Goal: Entertainment & Leisure: Consume media (video, audio)

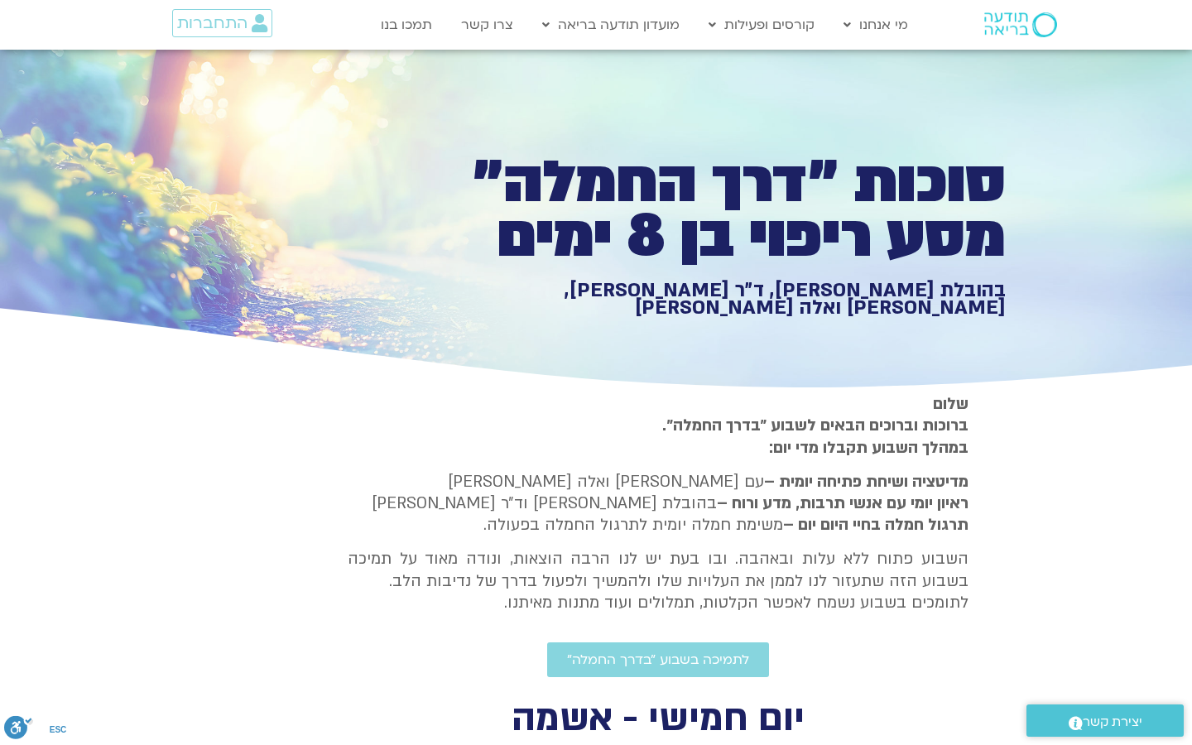
scroll to position [2500, 0]
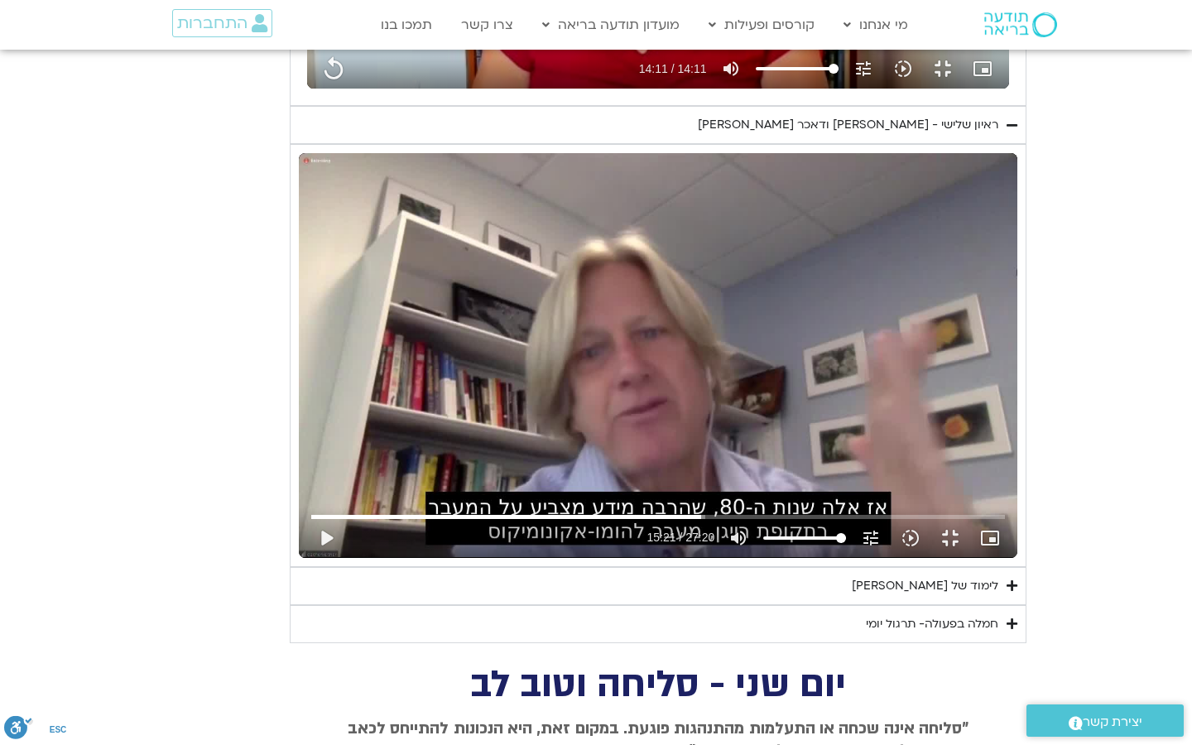
type input "851.4"
type input "3128.933333"
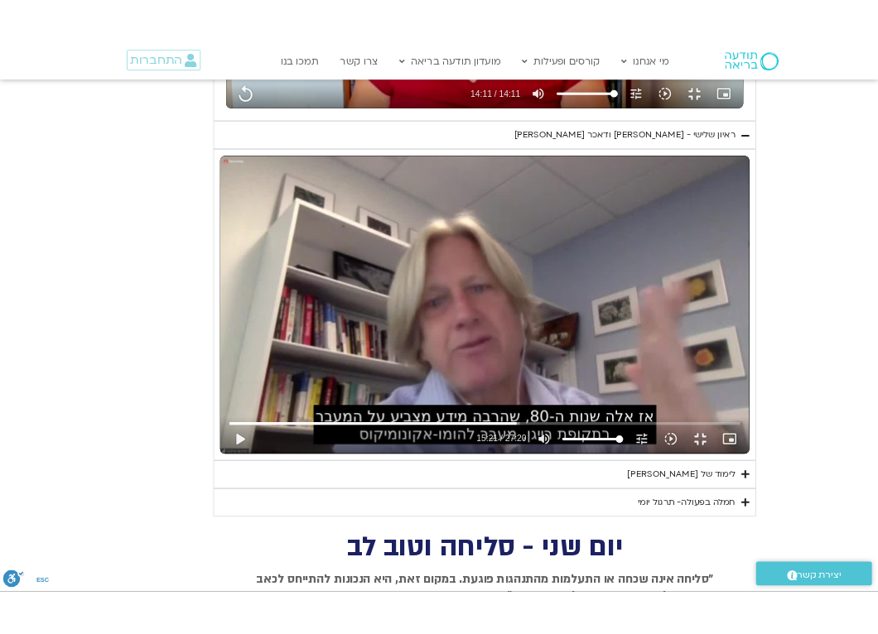
scroll to position [0, 0]
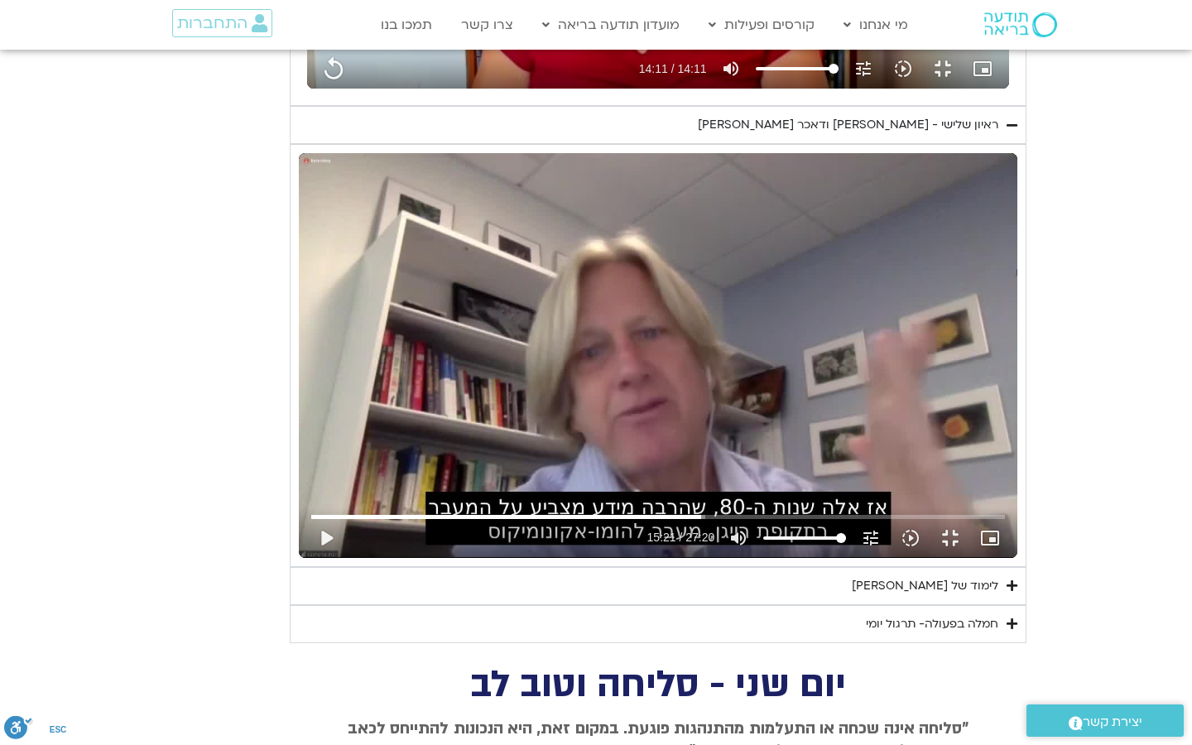
type input "851.4"
type input "3128.933333"
type input "851.4"
type input "3128.933333"
type input "851.4"
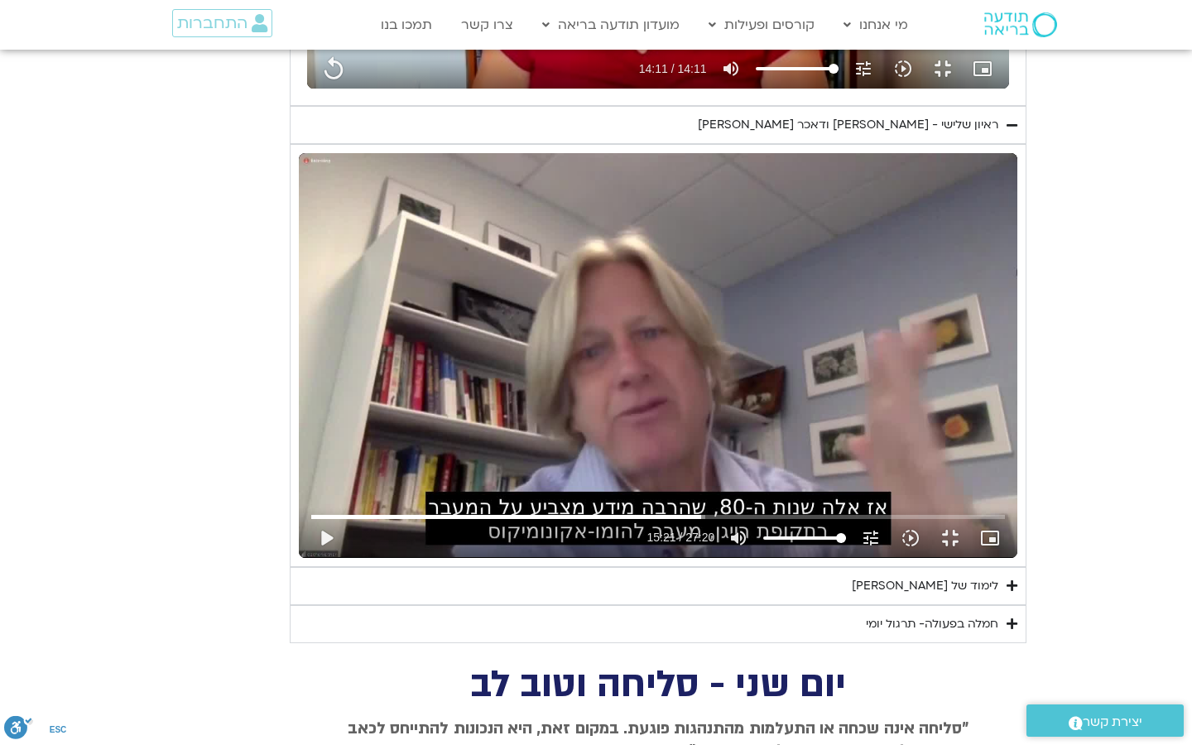
type input "3128.933333"
type input "851.4"
type input "3128.933333"
type input "851.4"
type input "3128.933333"
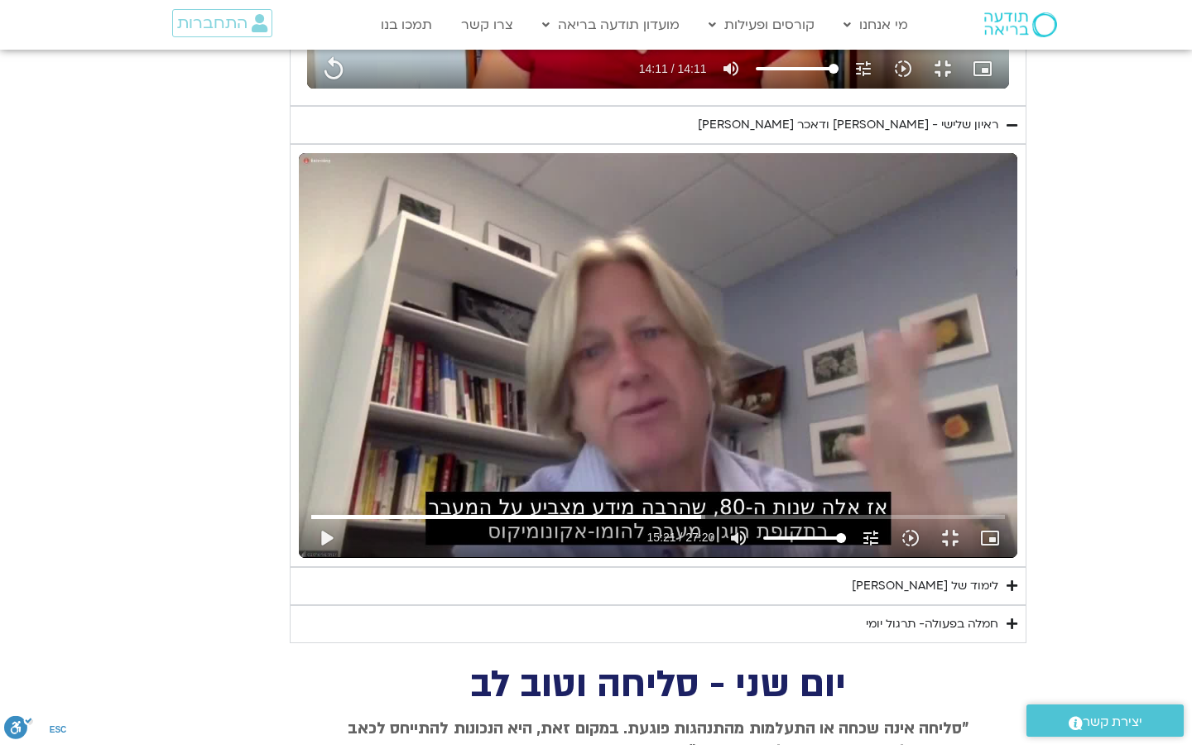
type input "851.4"
type input "3128.933333"
type input "851.4"
type input "3128.933333"
type input "851.4"
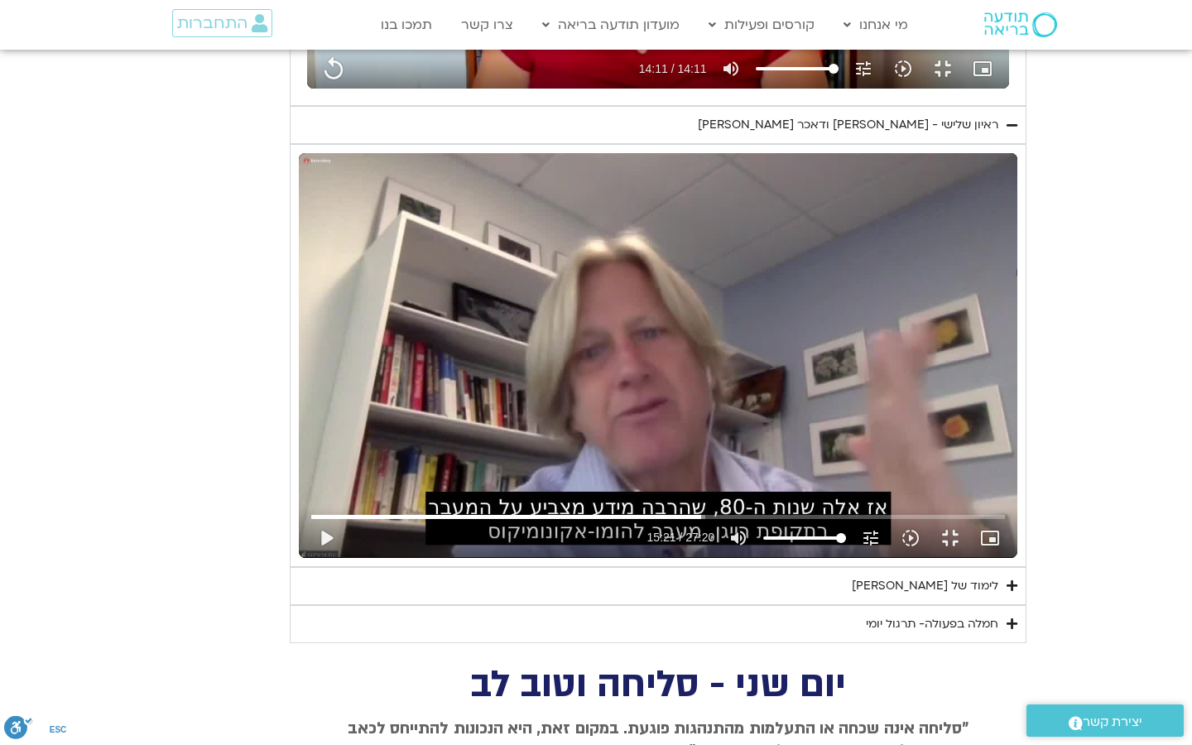
type input "3128.933333"
type input "851.4"
type input "3128.933333"
type input "851.4"
type input "3128.933333"
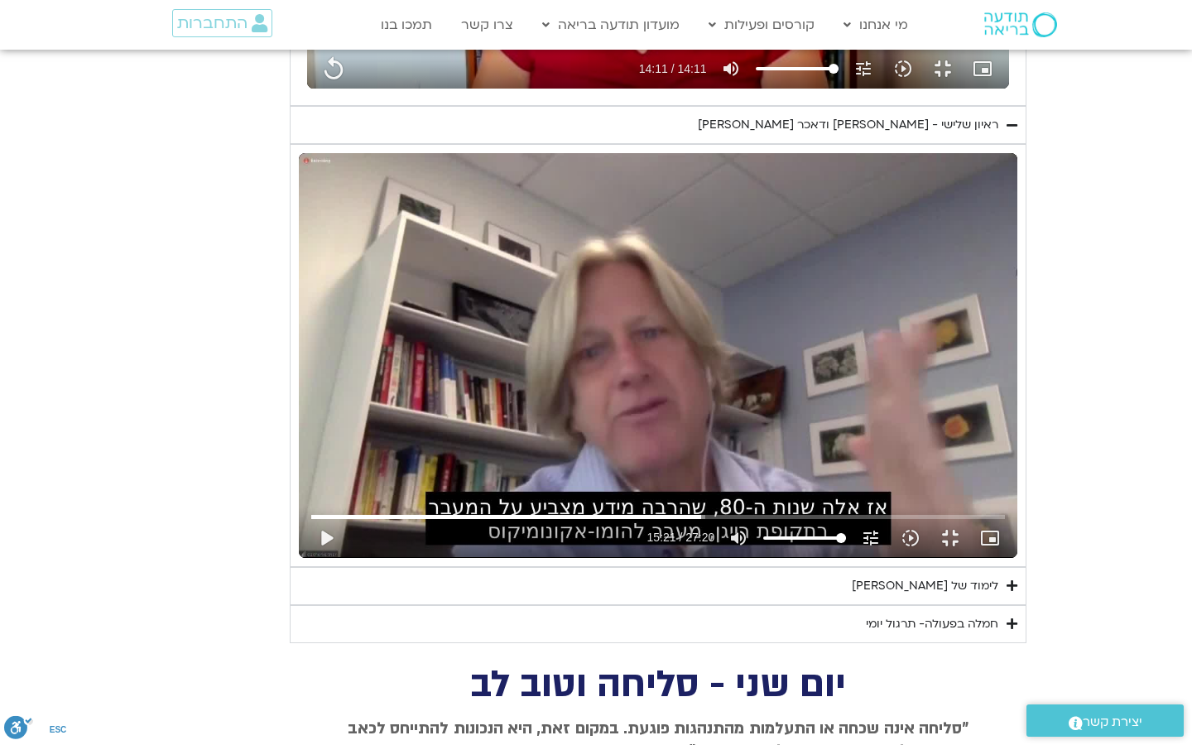
type input "851.4"
type input "3128.933333"
type input "851.4"
type input "3128.933333"
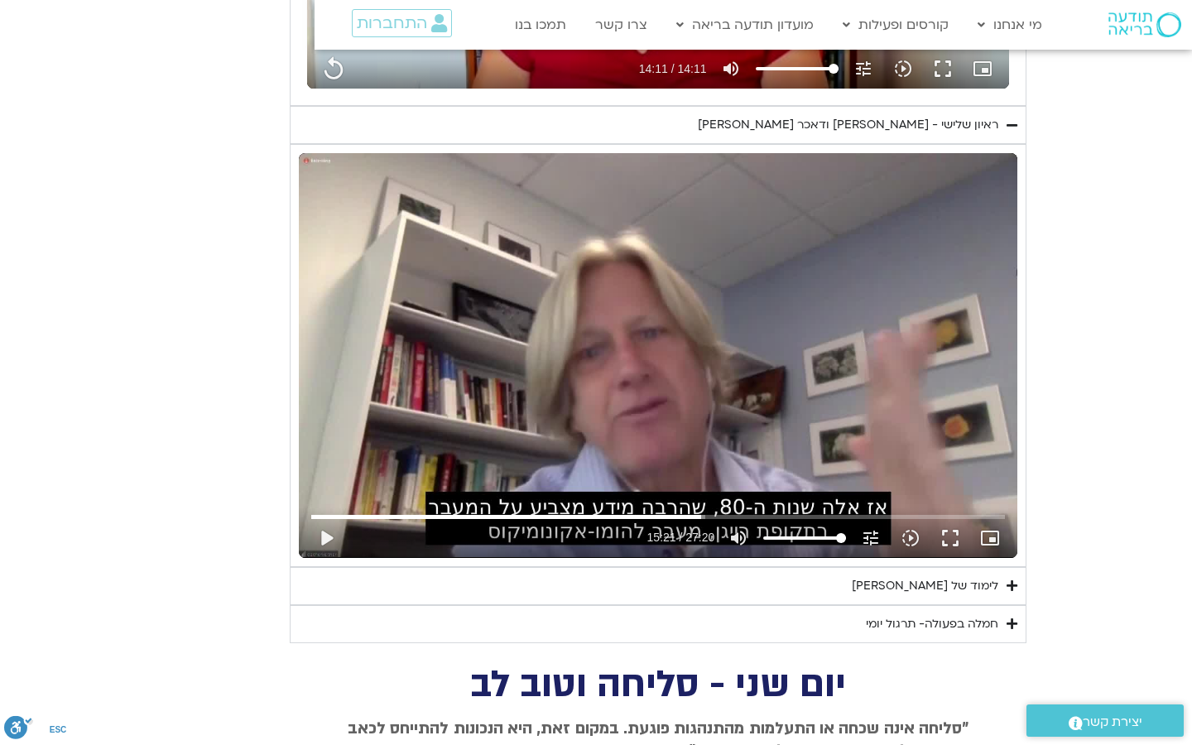
type input "851.4"
type input "3128.933333"
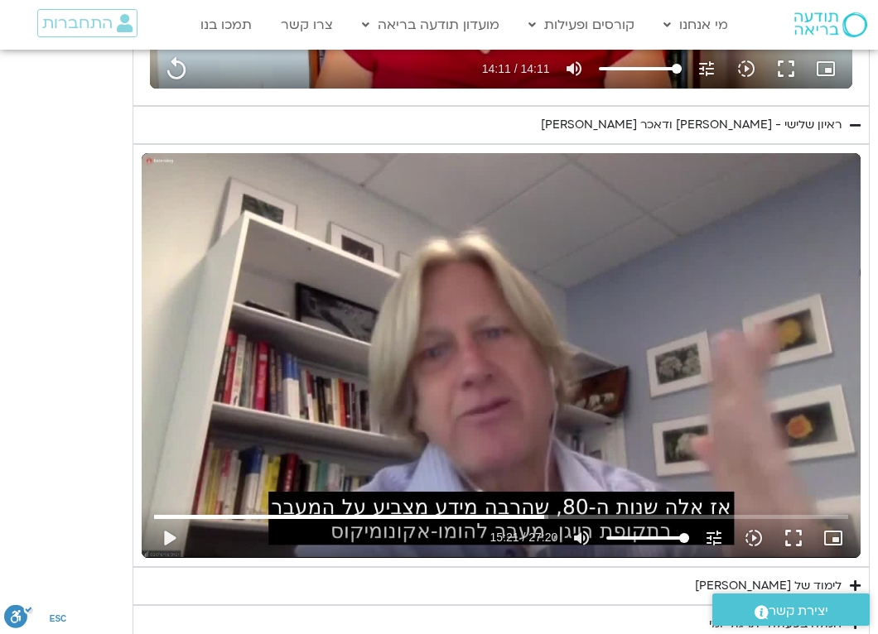
type input "851.4"
type input "3128.933333"
type input "851.4"
type input "3128.933333"
type input "851.4"
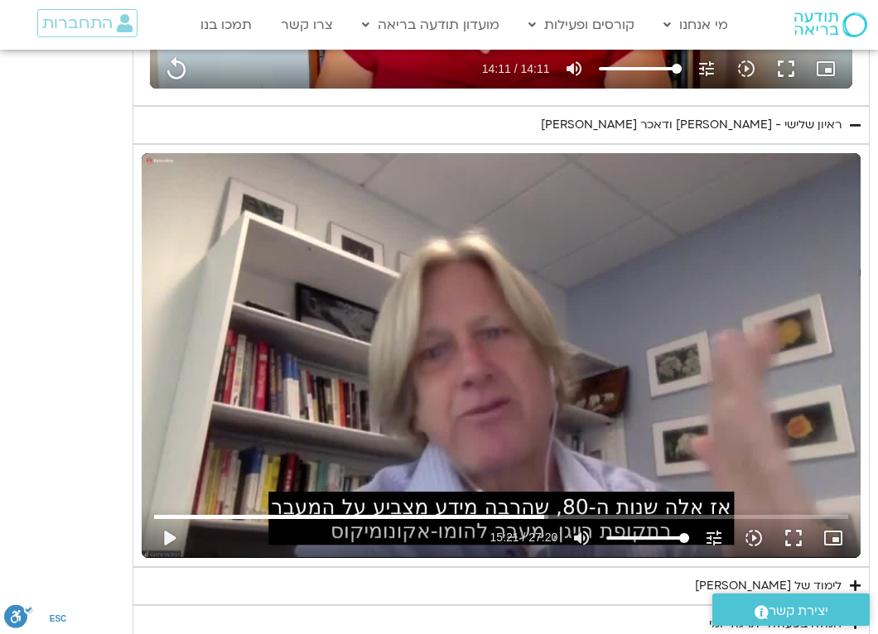
type input "3128.933333"
type input "851.4"
type input "3128.933333"
type input "851.4"
type input "3128.933333"
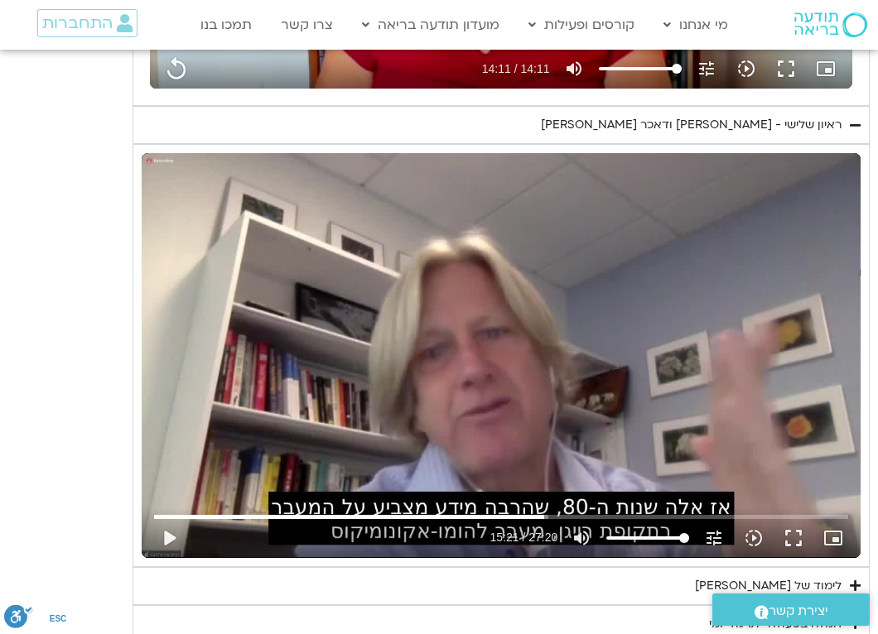
type input "851.4"
type input "3128.933333"
type input "851.4"
type input "3128.933333"
type input "851.4"
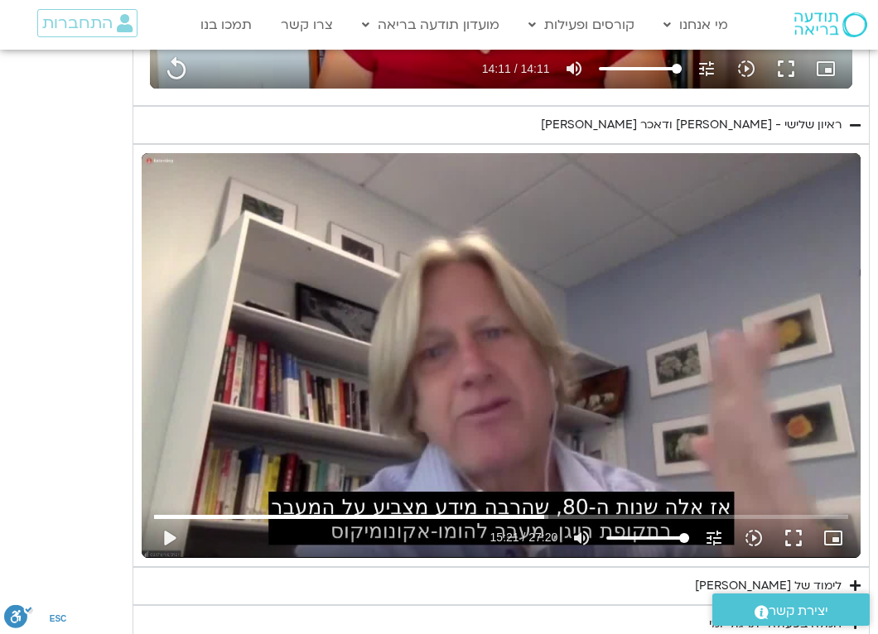
type input "3128.933333"
type input "851.4"
type input "3128.933333"
type input "851.4"
type input "3128.933333"
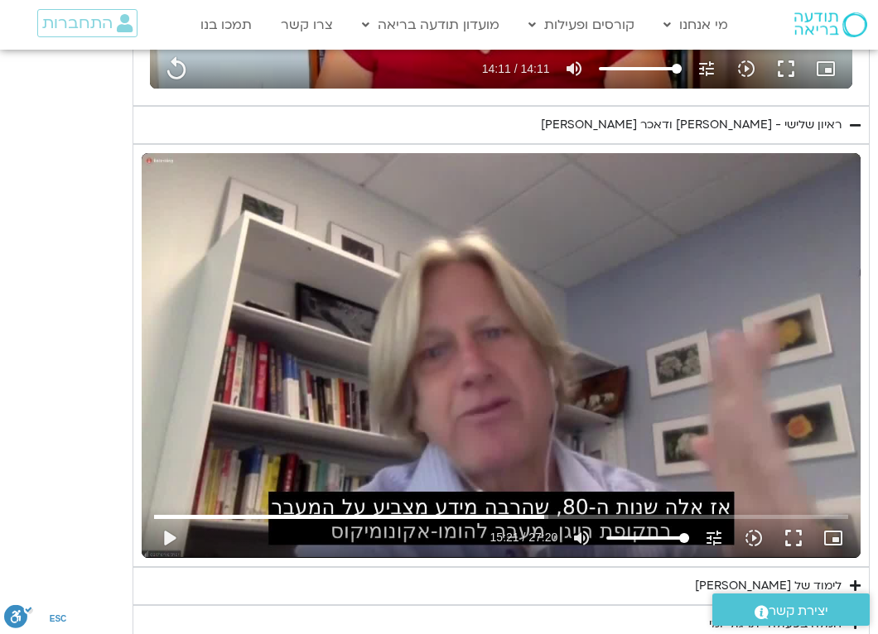
type input "851.4"
type input "3128.933333"
type input "851.4"
type input "3128.933333"
type input "851.4"
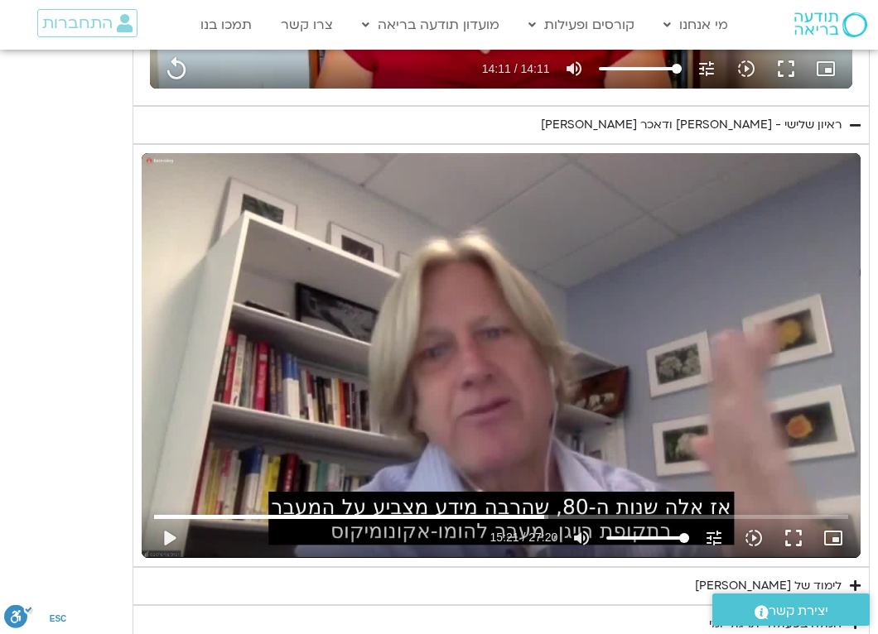
type input "3128.933333"
type input "851.4"
type input "3128.933333"
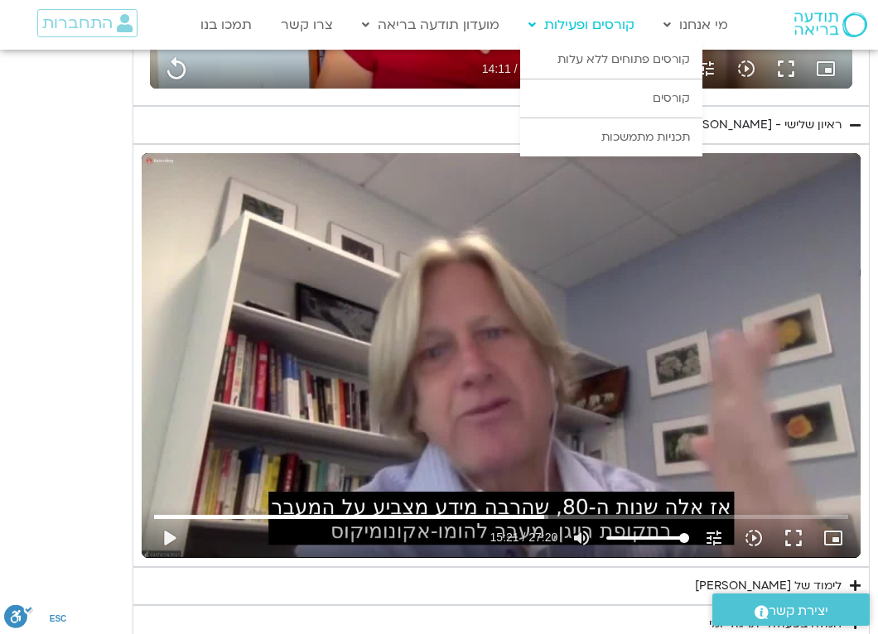
type input "851.4"
type input "3128.933333"
type input "851.4"
type input "3128.933333"
type input "851.4"
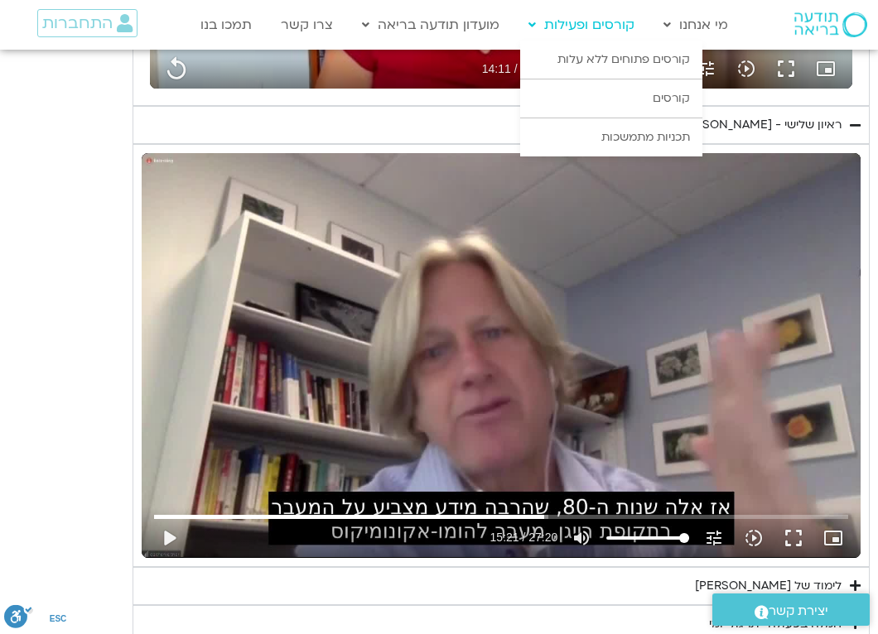
type input "3128.933333"
type input "851.4"
type input "3128.933333"
type input "851.4"
type input "3128.933333"
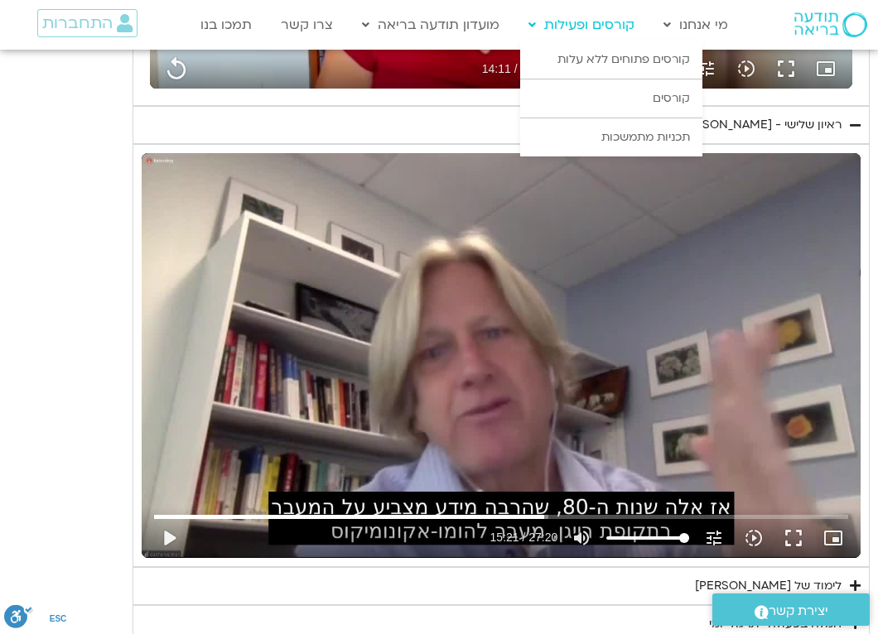
type input "851.4"
type input "3128.933333"
type input "851.4"
type input "3128.933333"
type input "851.4"
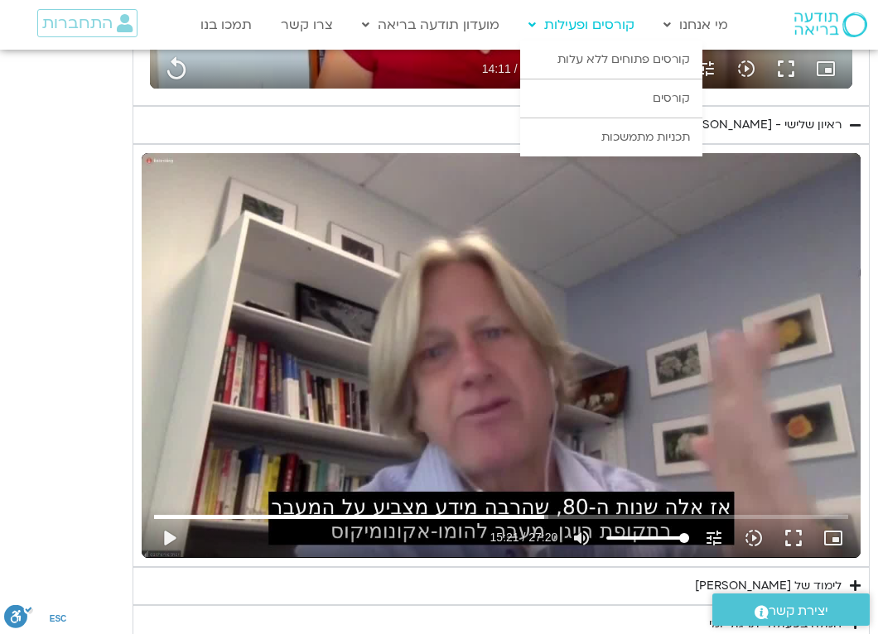
type input "3128.933333"
type input "851.4"
type input "3128.933333"
type input "851.4"
type input "3128.933333"
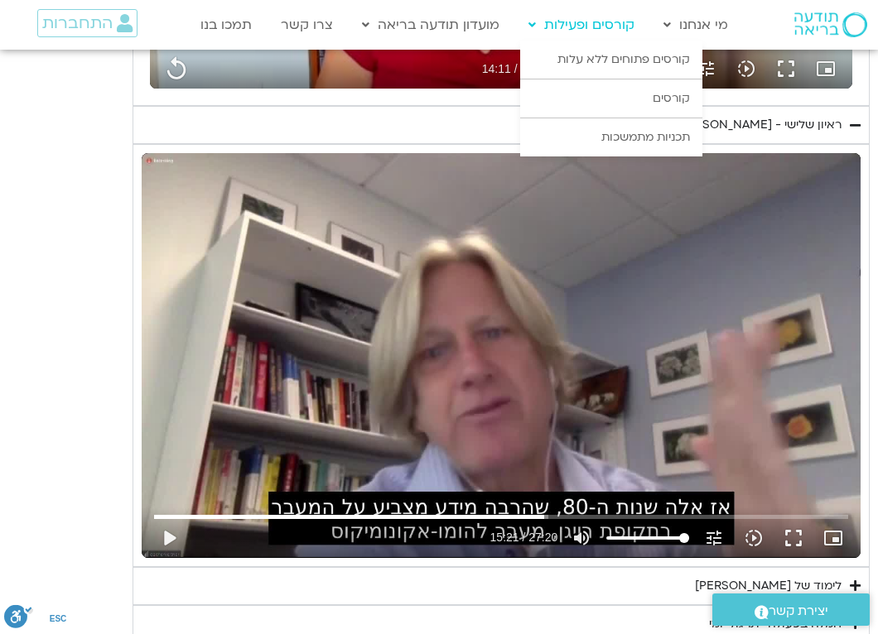
type input "851.4"
type input "3128.933333"
type input "851.4"
type input "3128.933333"
type input "851.4"
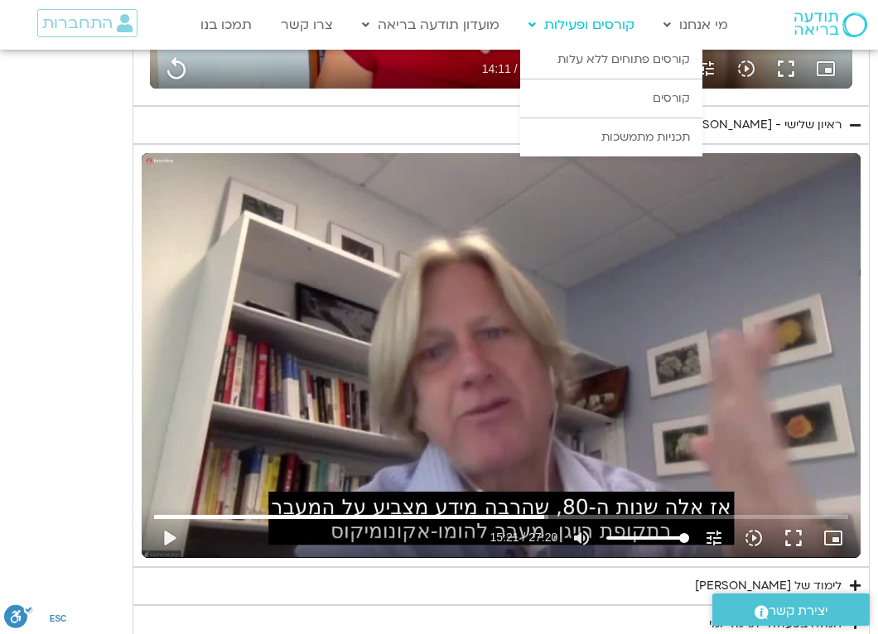
type input "3128.933333"
type input "851.4"
type input "3128.933333"
type input "851.4"
type input "3128.933333"
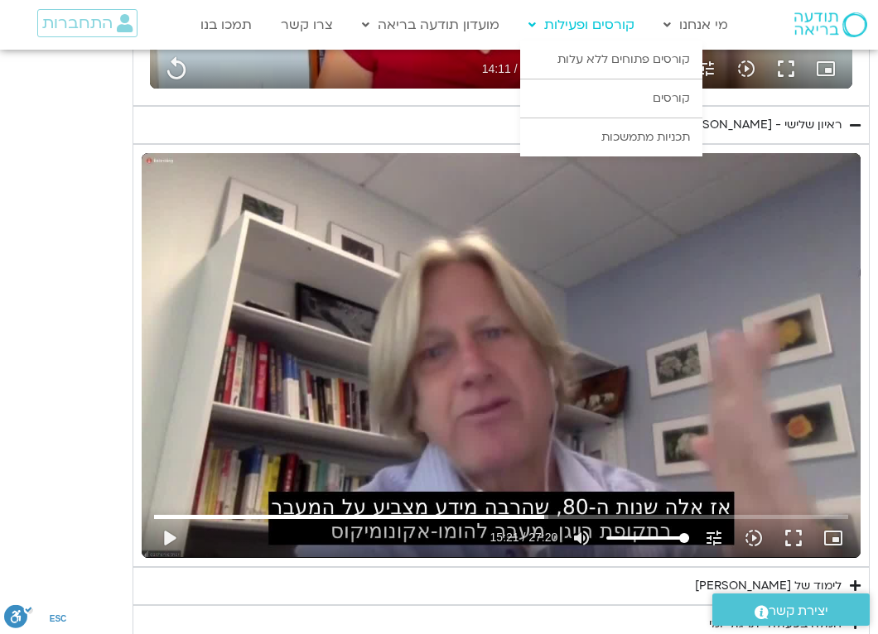
type input "851.4"
type input "3128.933333"
type input "851.4"
type input "3128.933333"
type input "851.4"
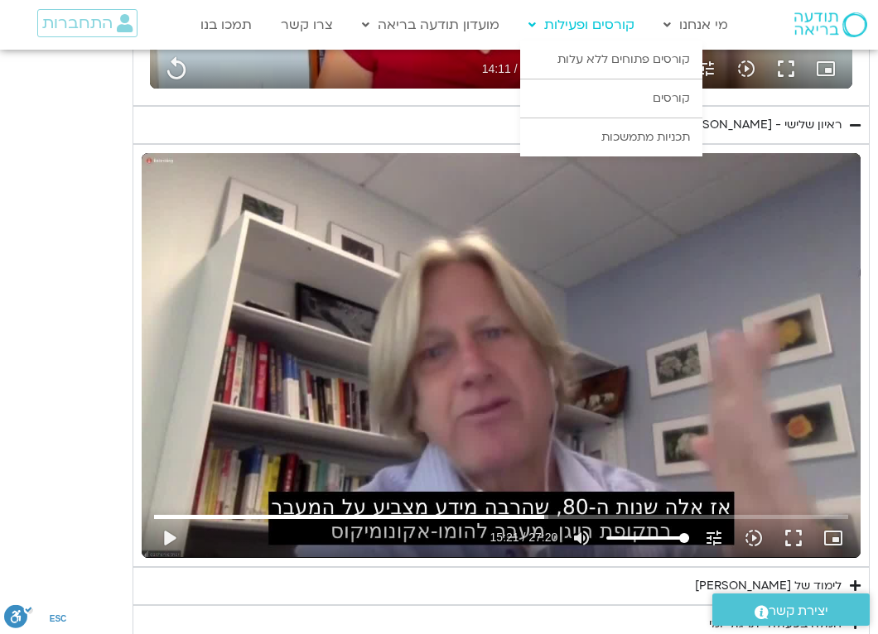
type input "3128.933333"
type input "851.4"
type input "3128.933333"
type input "851.4"
type input "3128.933333"
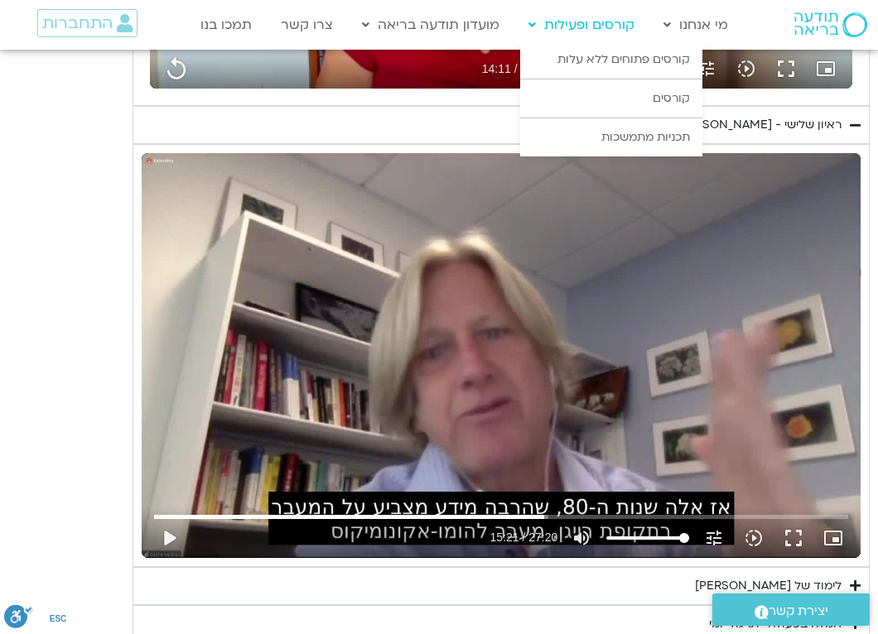
type input "851.4"
type input "3128.933333"
type input "851.4"
type input "3128.933333"
type input "851.4"
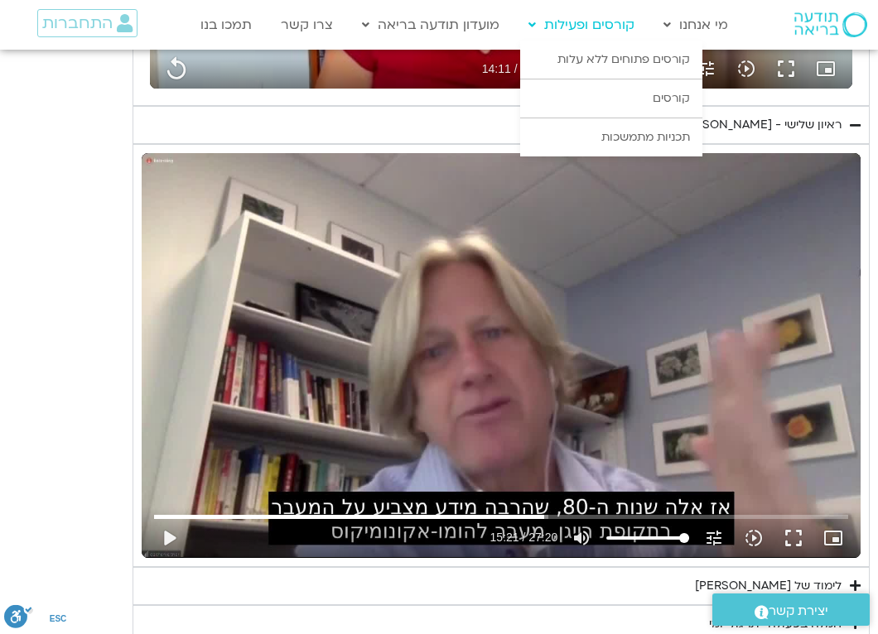
type input "3128.933333"
type input "851.4"
type input "3128.933333"
type input "851.4"
type input "3128.933333"
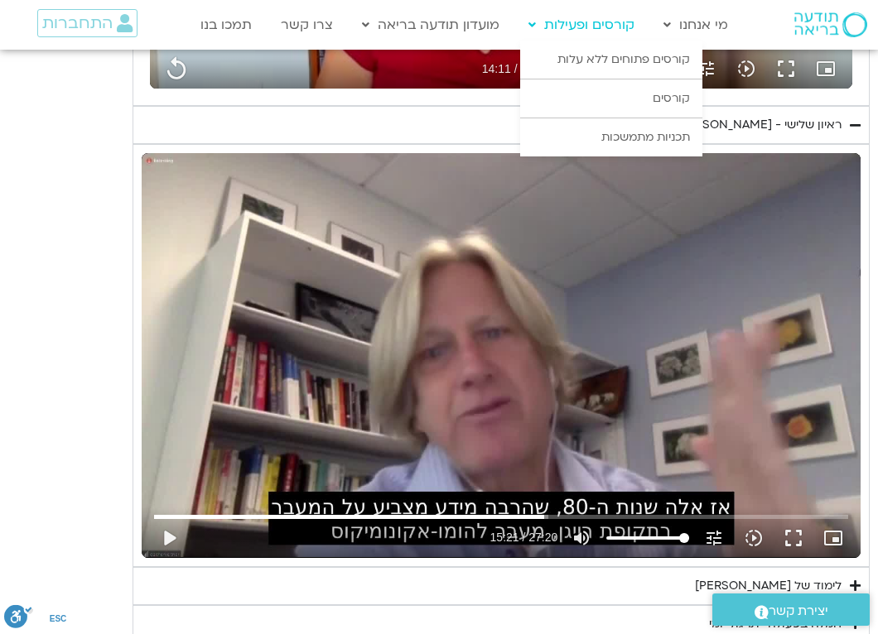
type input "851.4"
type input "3128.933333"
type input "851.4"
type input "3128.933333"
type input "851.4"
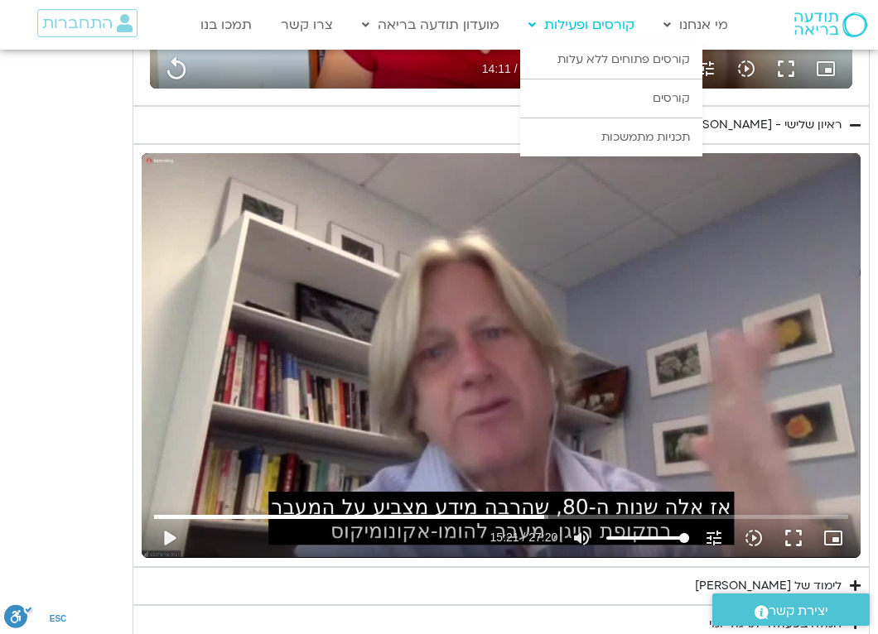
type input "3128.933333"
type input "851.4"
type input "3128.933333"
type input "851.4"
type input "3128.933333"
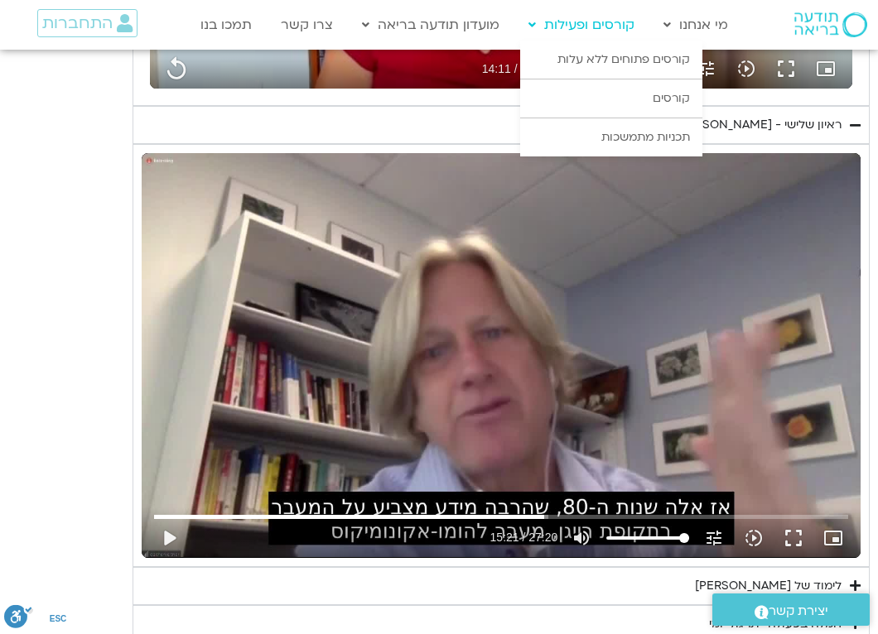
type input "851.4"
type input "3128.933333"
type input "851.4"
type input "3128.933333"
type input "851.4"
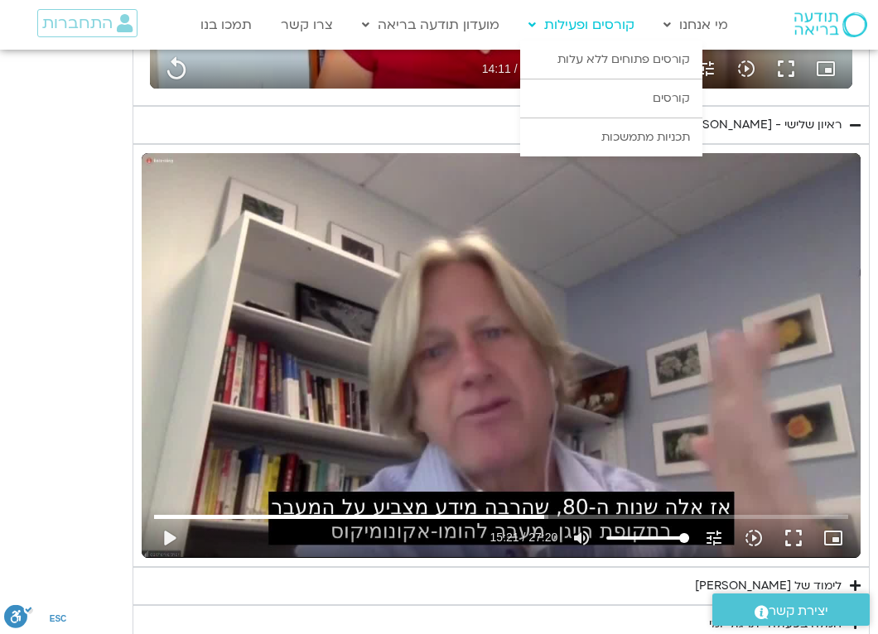
type input "3128.933333"
type input "851.4"
type input "3128.933333"
type input "851.4"
type input "3128.933333"
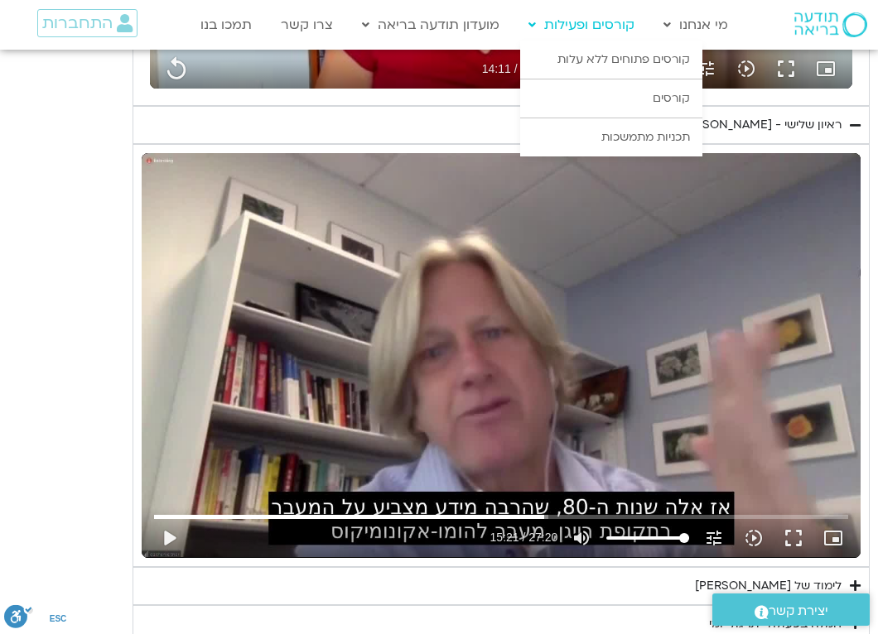
type input "851.4"
type input "3128.933333"
type input "851.4"
type input "3128.933333"
type input "851.4"
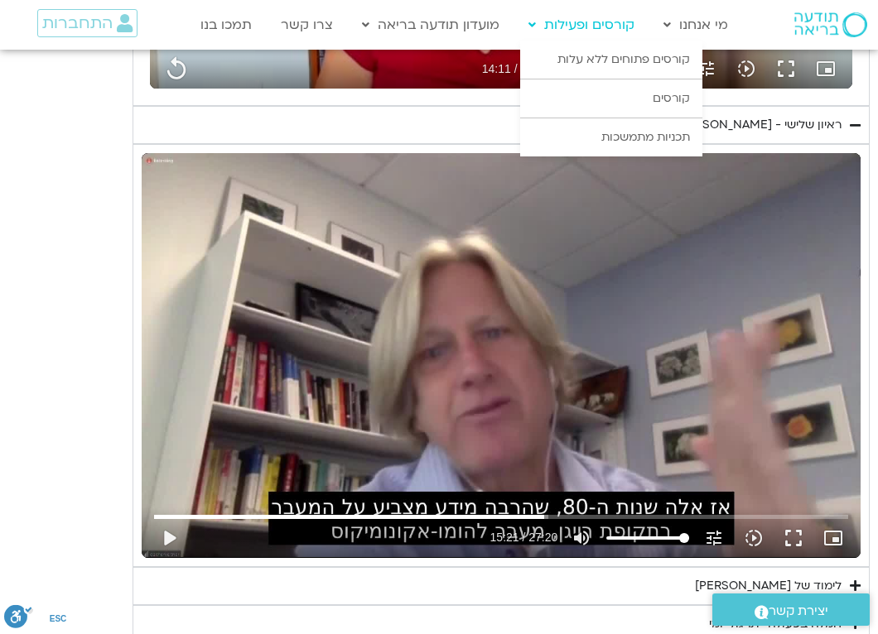
type input "3128.933333"
type input "851.4"
type input "3128.933333"
type input "851.4"
type input "3128.933333"
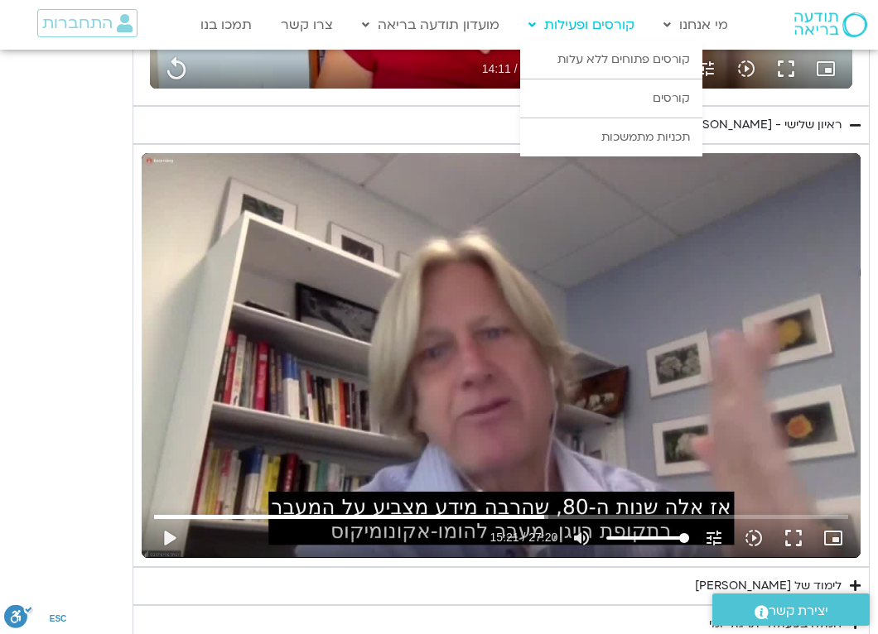
type input "851.4"
type input "3128.933333"
type input "851.4"
type input "3128.933333"
type input "851.4"
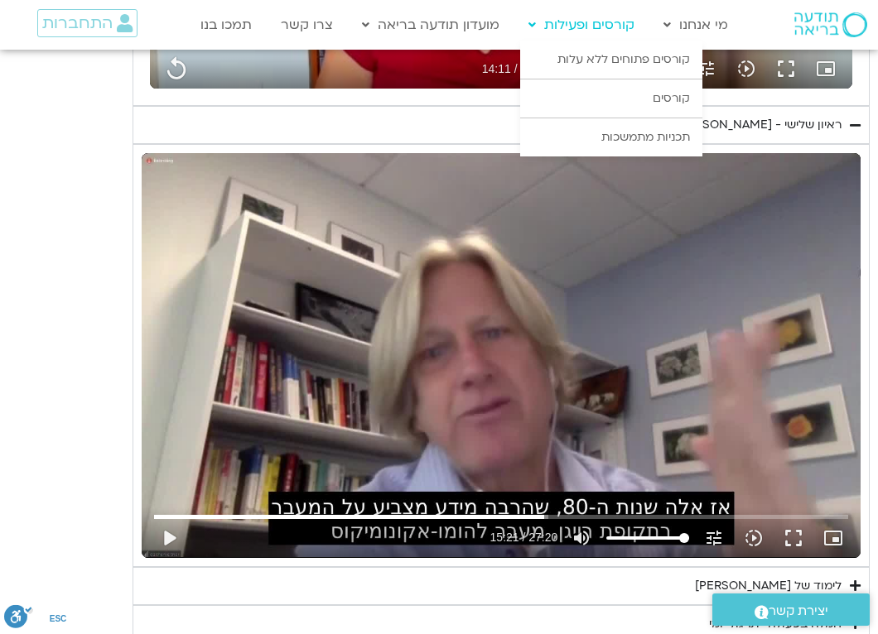
type input "3128.933333"
type input "851.4"
type input "3128.933333"
type input "851.4"
type input "3128.933333"
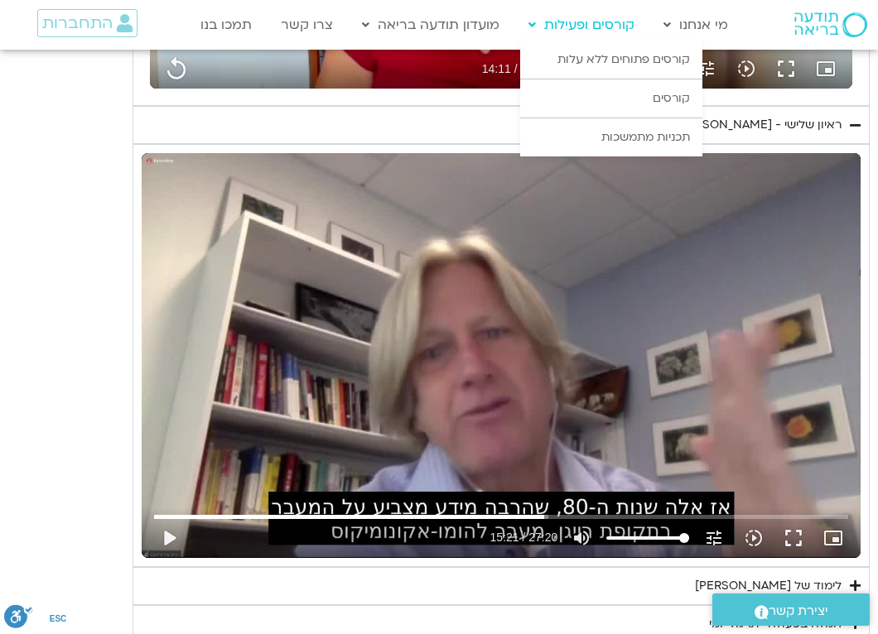
type input "851.4"
type input "3128.933333"
type input "851.4"
type input "3128.933333"
type input "851.4"
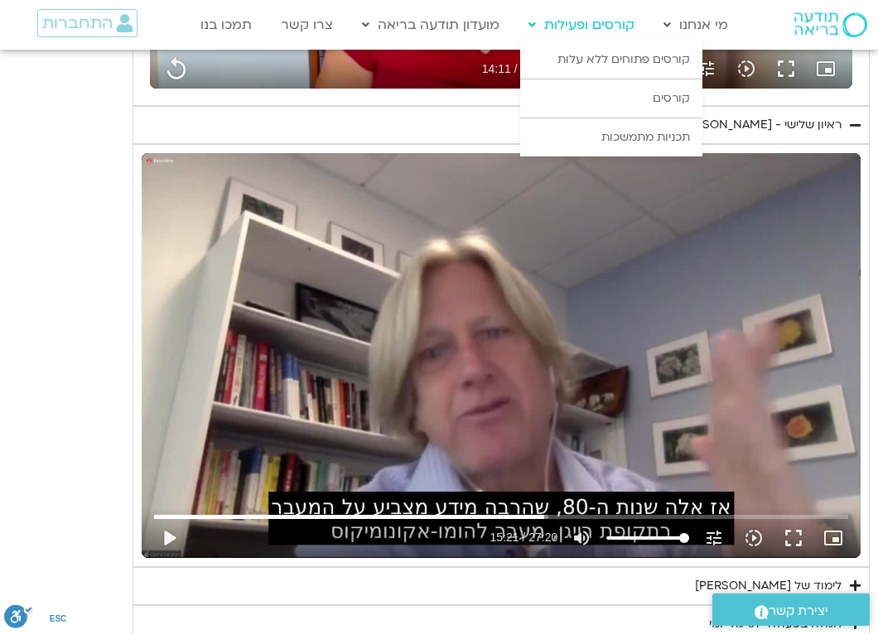
type input "3128.933333"
type input "851.4"
type input "3128.933333"
type input "851.4"
type input "3128.933333"
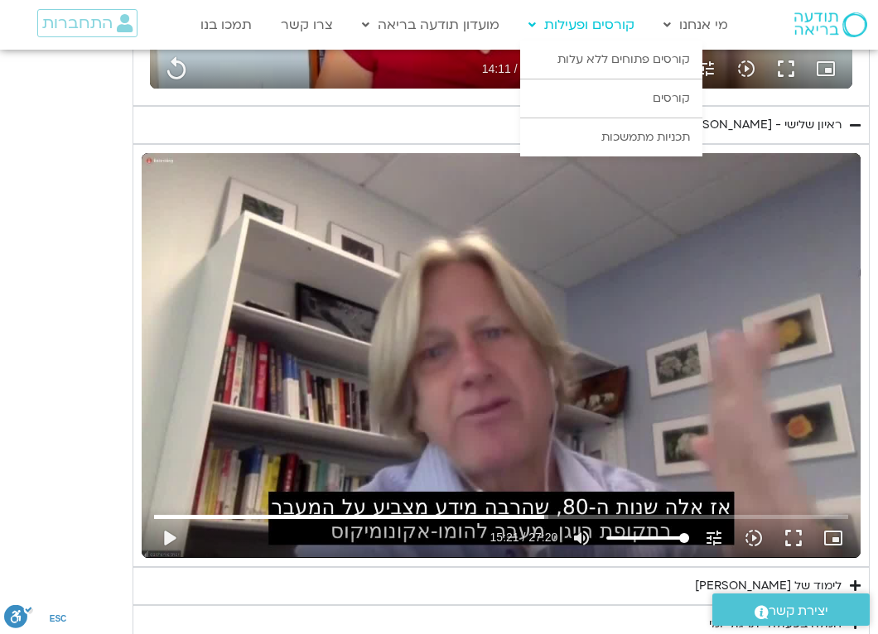
type input "851.4"
type input "3128.933333"
